Goal: Contribute content: Add original content to the website for others to see

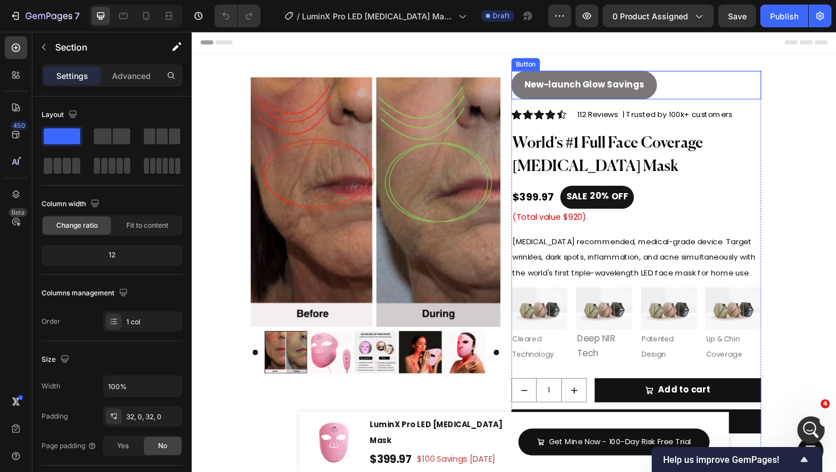
click at [530, 98] on div "New-launch Glow Savings Button" at bounding box center [662, 88] width 264 height 30
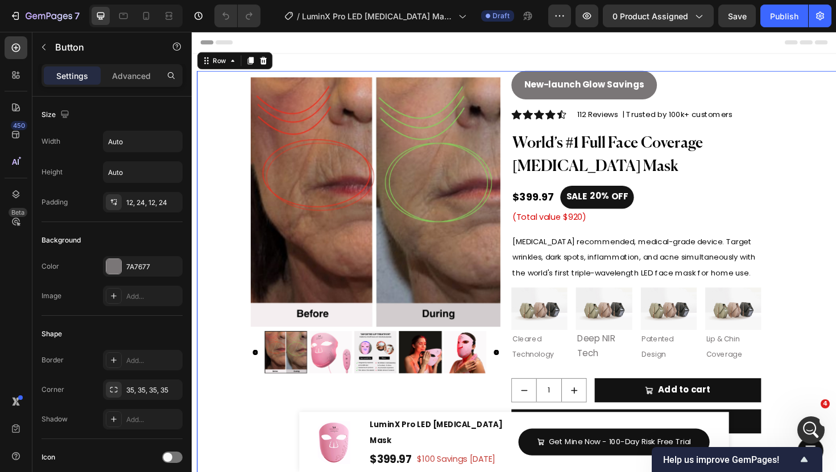
click at [524, 98] on div "New-launch Glow Savings Button Icon Icon Icon Icon Icon Icon List Hoz 112 Revie…" at bounding box center [538, 469] width 682 height 793
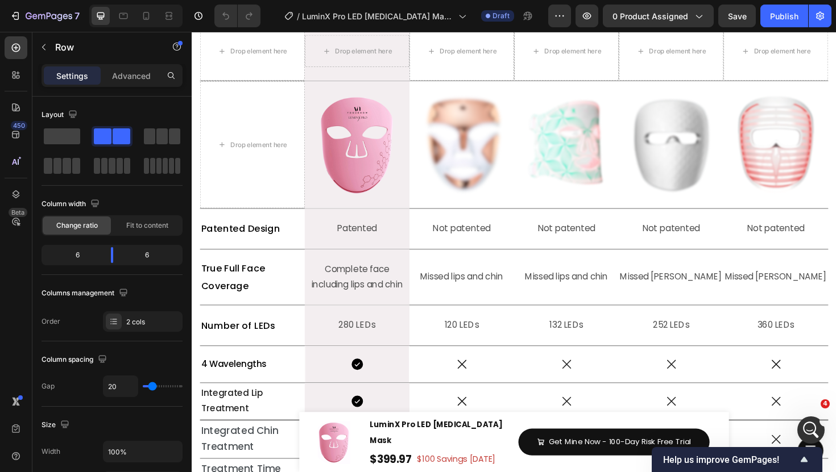
scroll to position [4904, 0]
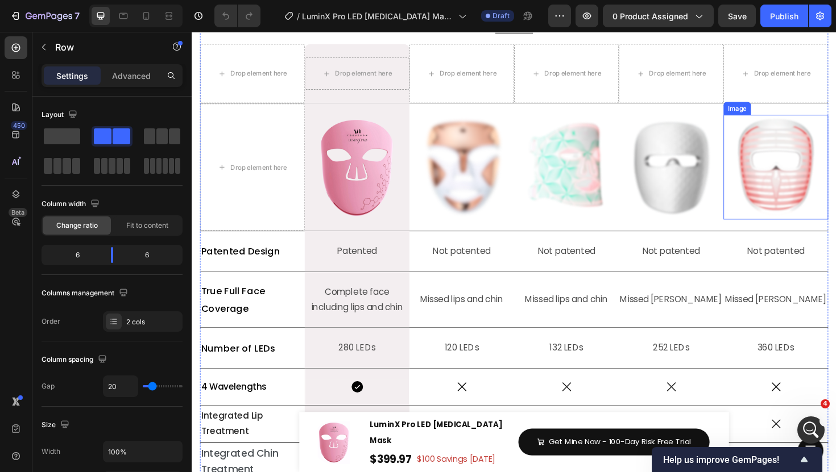
click at [821, 159] on img at bounding box center [809, 175] width 111 height 111
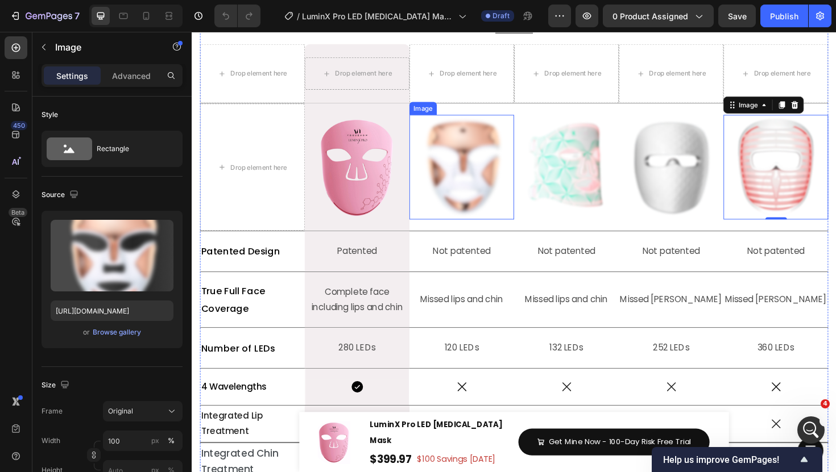
click at [518, 172] on img at bounding box center [477, 175] width 111 height 111
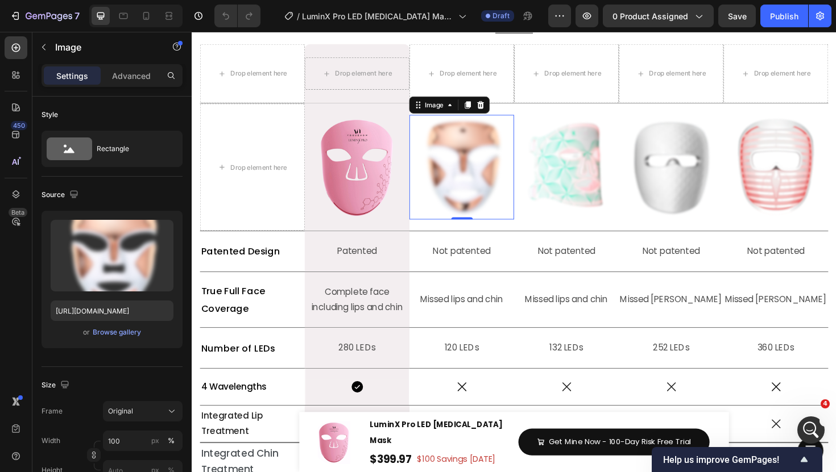
click at [466, 161] on img at bounding box center [477, 175] width 111 height 111
click at [500, 105] on icon at bounding box center [497, 109] width 9 height 9
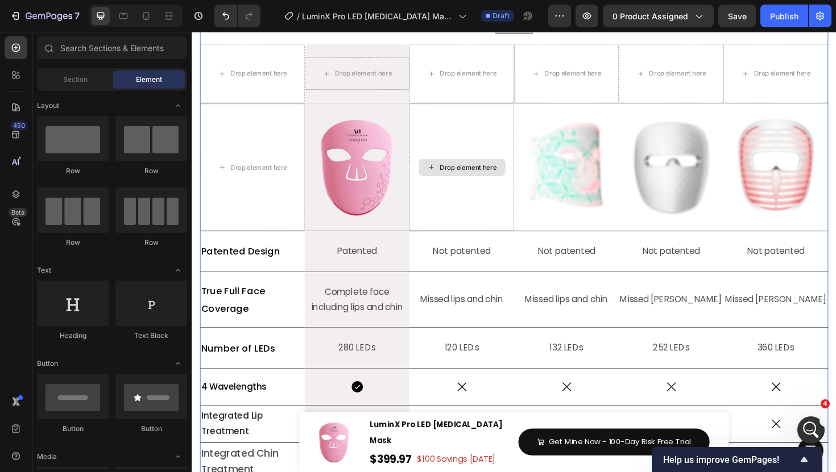
click at [486, 185] on div "Drop element here" at bounding box center [477, 175] width 111 height 135
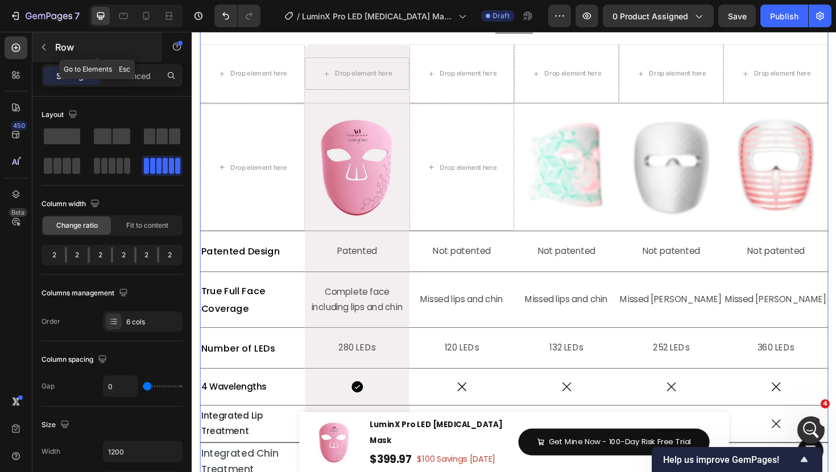
click at [44, 54] on button "button" at bounding box center [44, 47] width 18 height 18
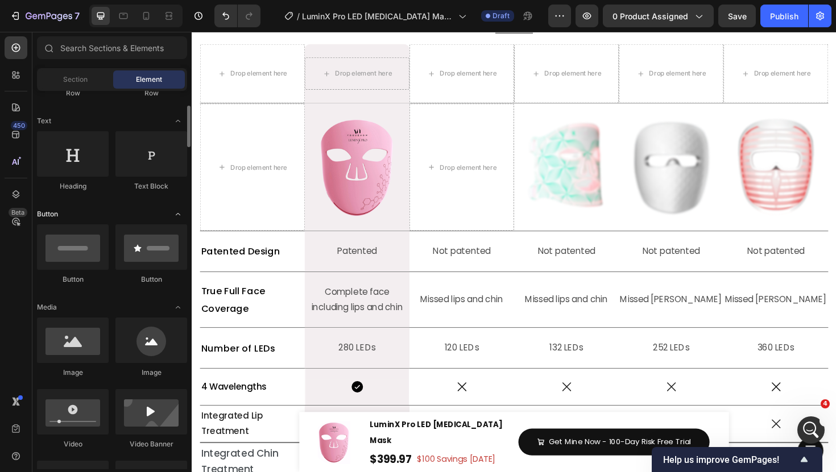
scroll to position [150, 0]
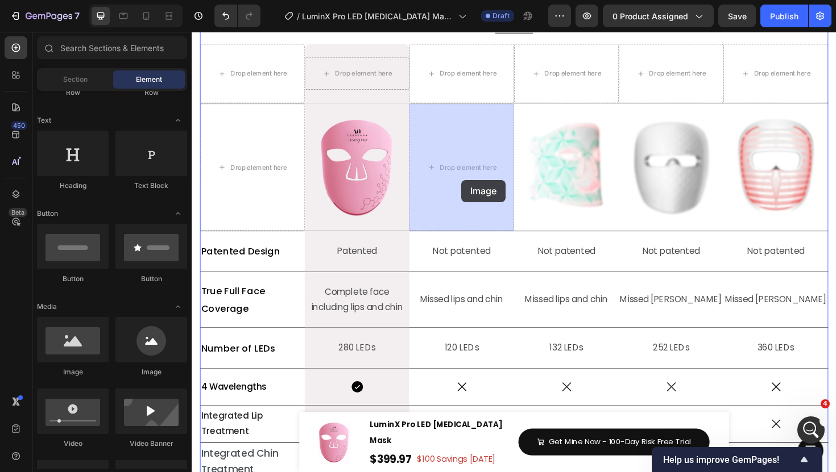
drag, startPoint x: 277, startPoint y: 368, endPoint x: 476, endPoint y: 189, distance: 268.5
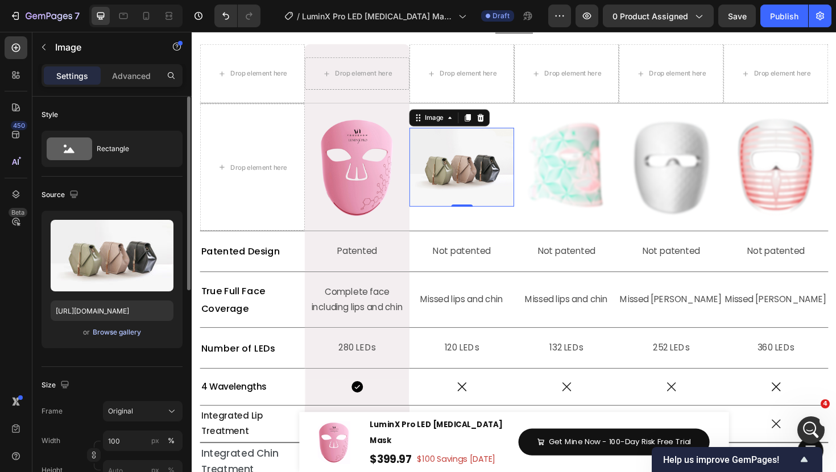
click at [103, 331] on div "Browse gallery" at bounding box center [117, 332] width 48 height 10
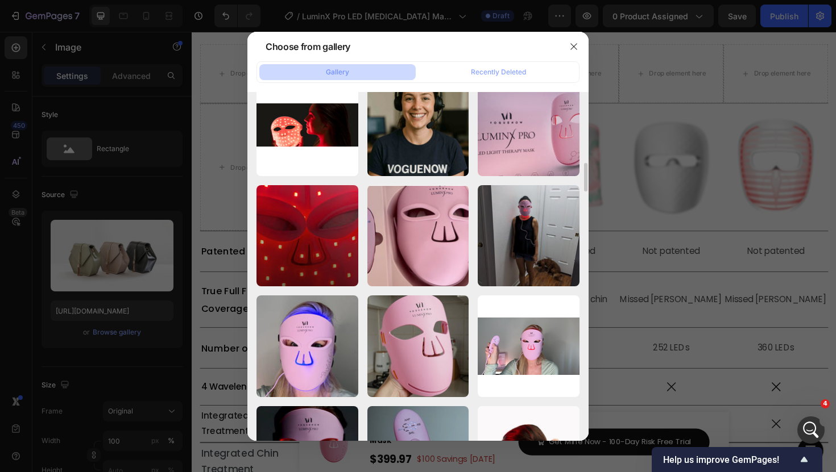
scroll to position [908, 0]
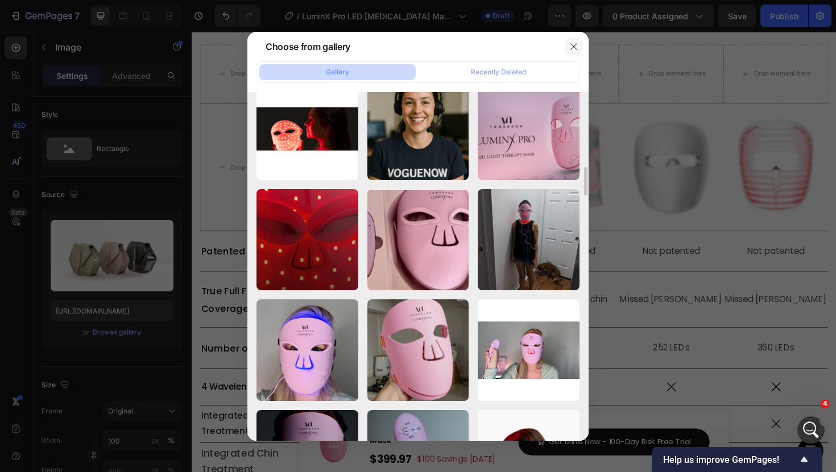
click at [578, 45] on button "button" at bounding box center [573, 47] width 18 height 18
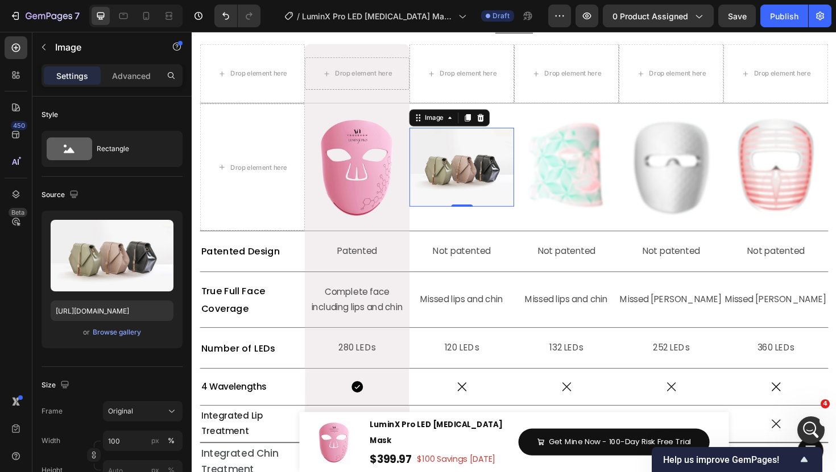
click at [496, 193] on img at bounding box center [477, 175] width 111 height 83
click at [126, 329] on div "Browse gallery" at bounding box center [117, 332] width 48 height 10
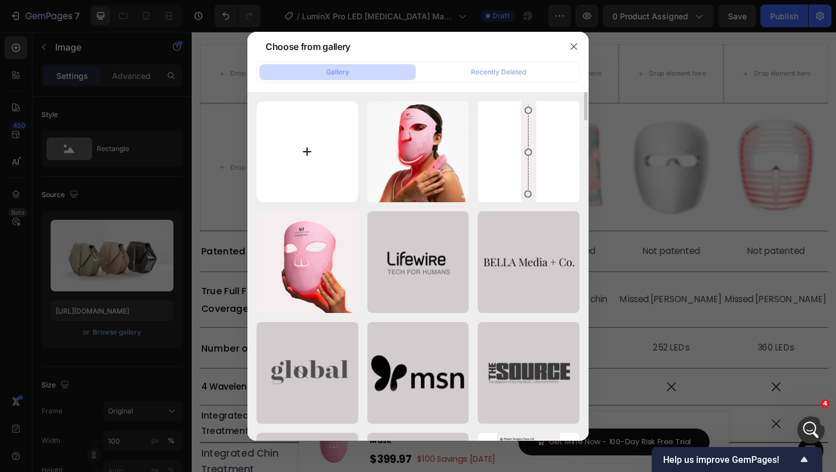
click at [332, 168] on input "file" at bounding box center [307, 152] width 102 height 102
type input "C:\fakepath\Luminx Pro - Website Assets - Phase 1.jpg"
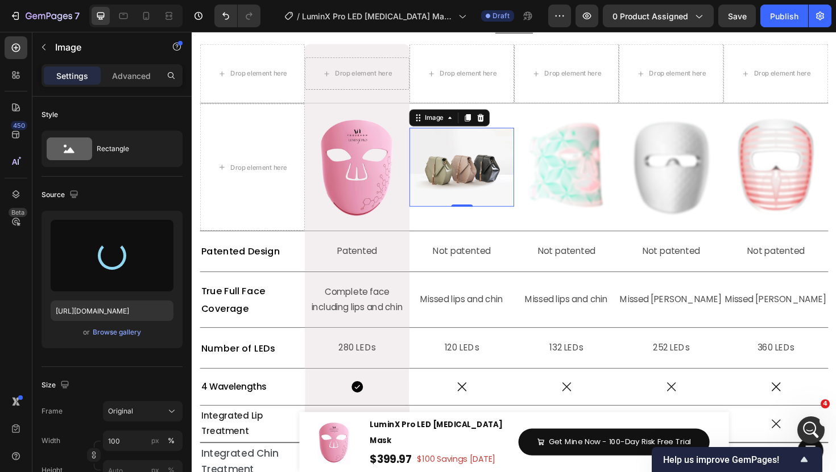
type input "[URL][DOMAIN_NAME]"
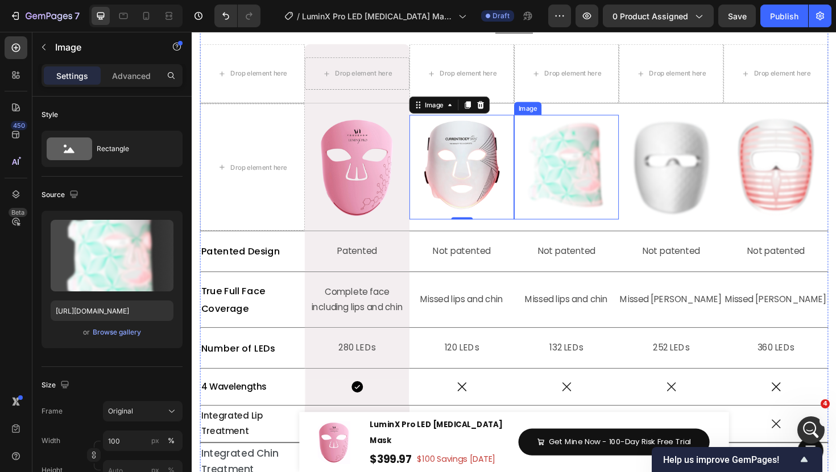
click at [543, 196] on img at bounding box center [588, 175] width 111 height 111
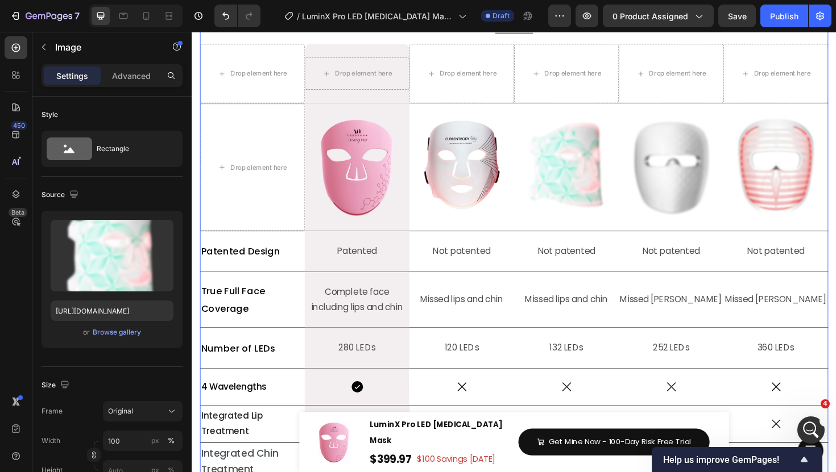
click at [525, 232] on div "Image" at bounding box center [477, 175] width 111 height 135
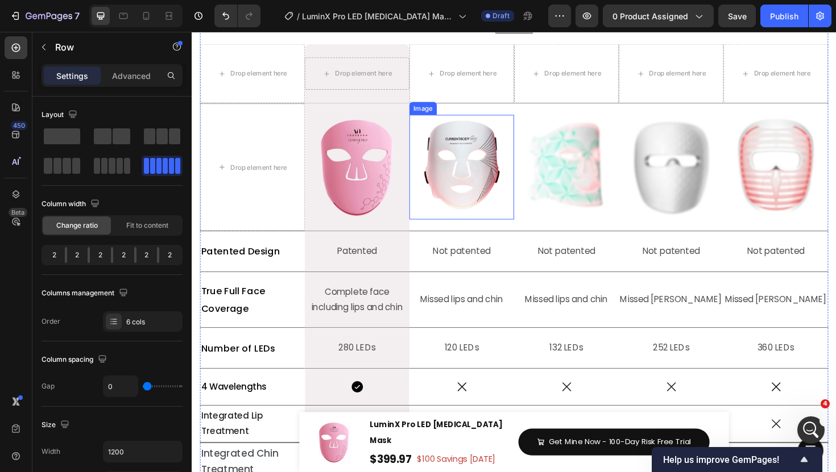
click at [481, 188] on img at bounding box center [477, 175] width 111 height 111
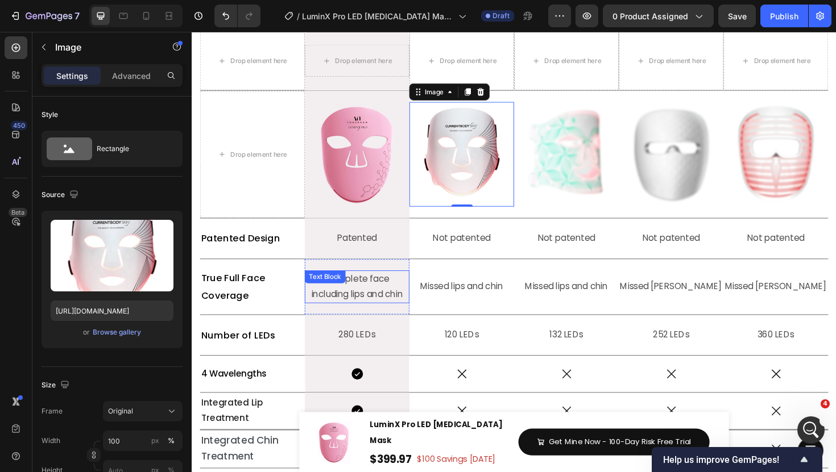
scroll to position [4911, 0]
